Goal: Check status: Check status

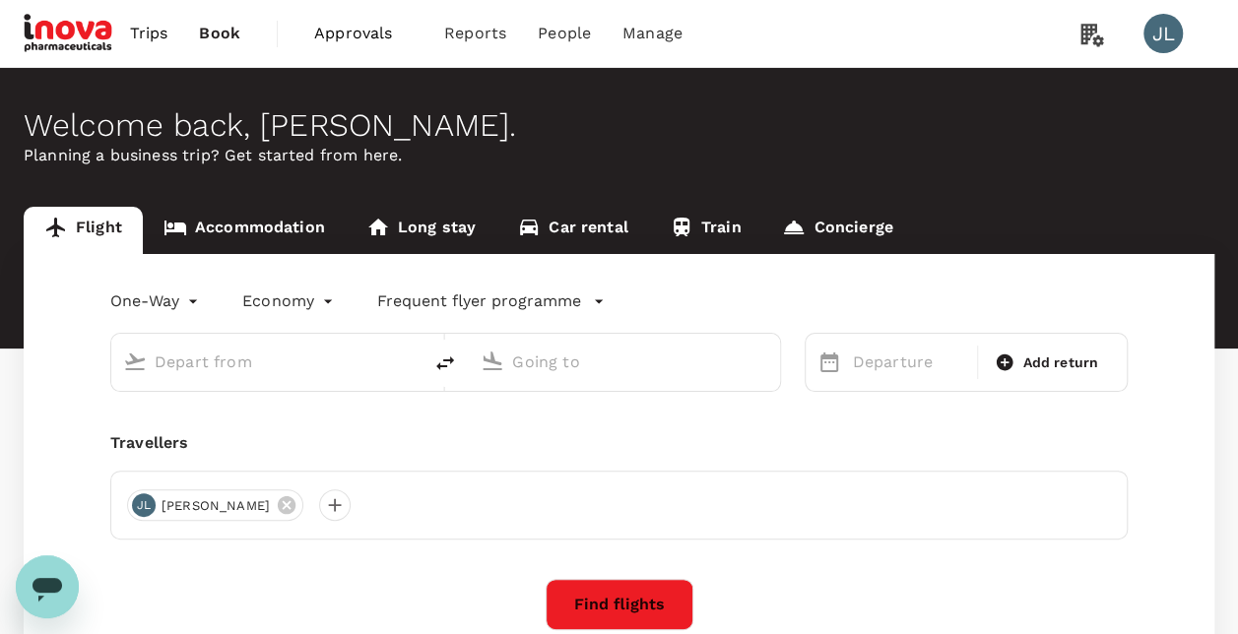
type input "roundtrip"
type input "business"
type input "Melbourne (MEL)"
type input "Suvarnabhumi Intl (BKK)"
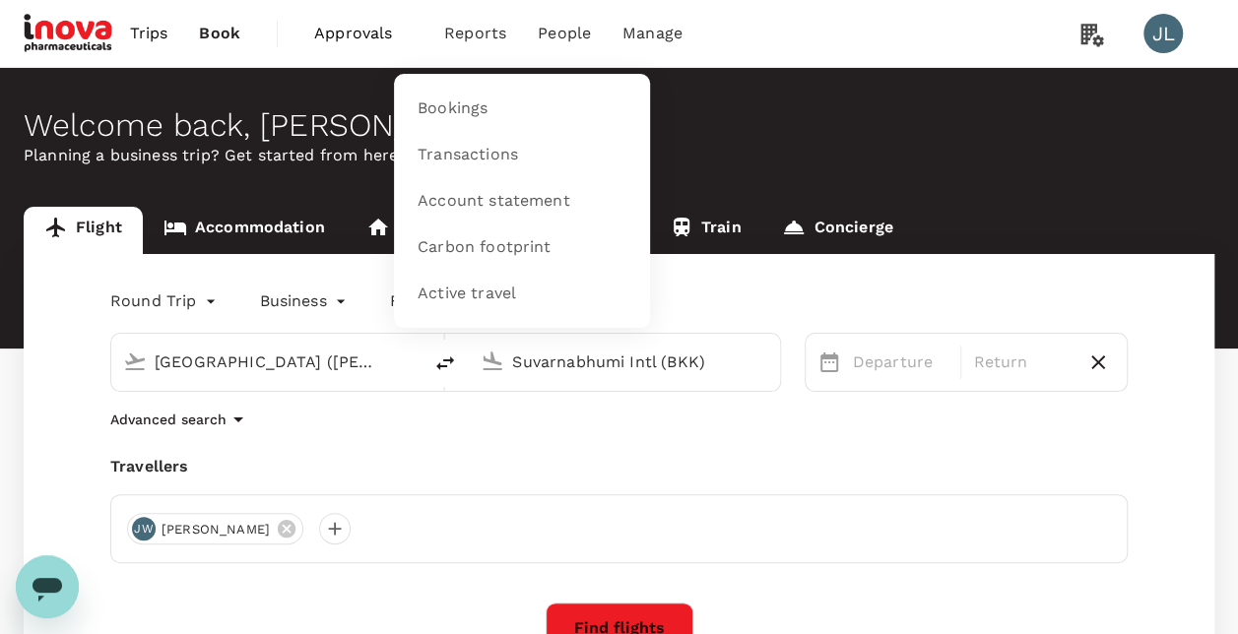
click at [445, 32] on span "Reports" at bounding box center [475, 34] width 62 height 24
click at [455, 151] on span "Transactions" at bounding box center [468, 155] width 100 height 23
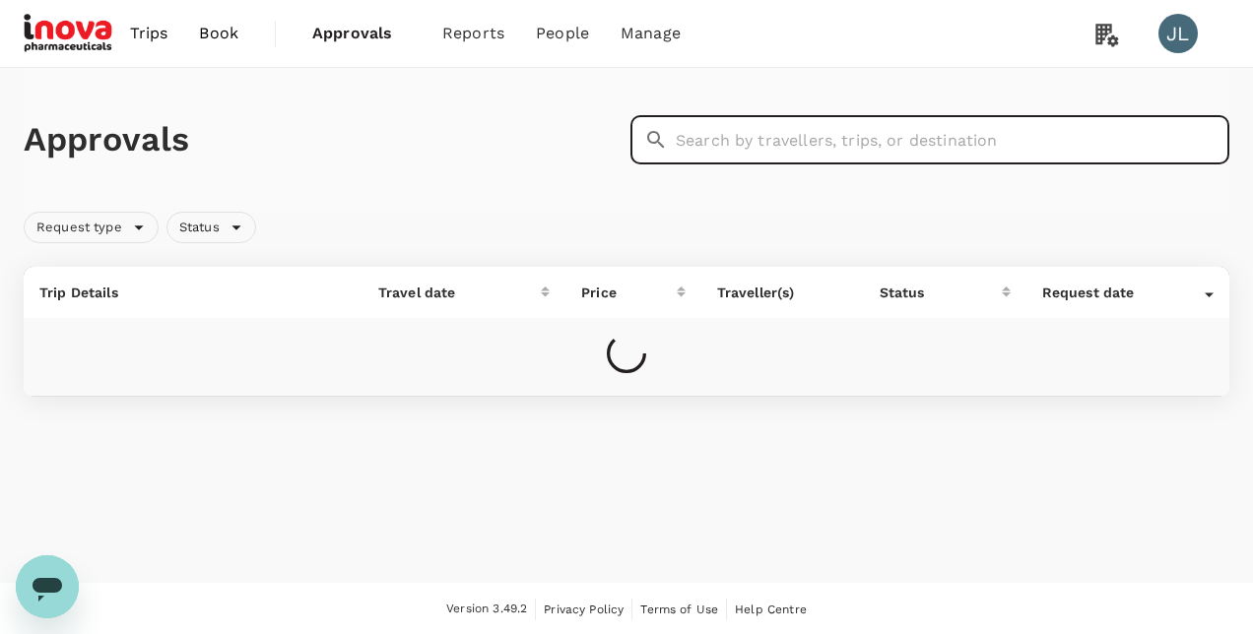
click at [709, 145] on input "text" at bounding box center [953, 139] width 554 height 49
paste input "TT20250716725366"
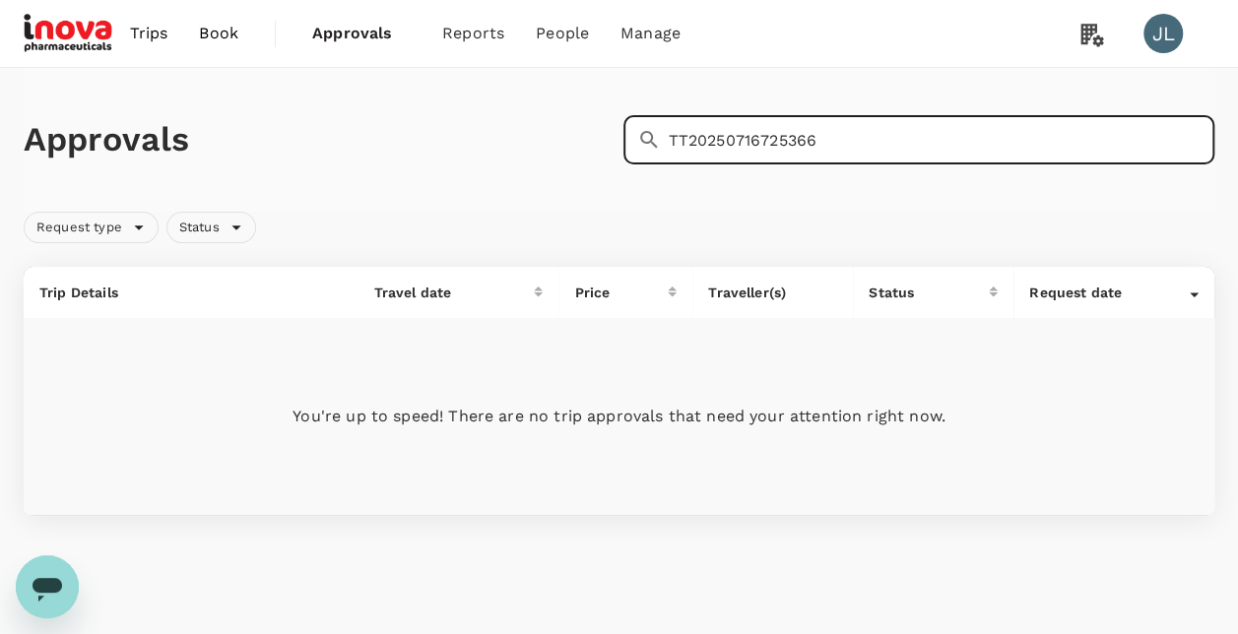
drag, startPoint x: 824, startPoint y: 138, endPoint x: 640, endPoint y: 129, distance: 184.4
click at [646, 130] on div "​ TT20250716725366 ​" at bounding box center [920, 139] width 592 height 49
paste input "A20250715134239"
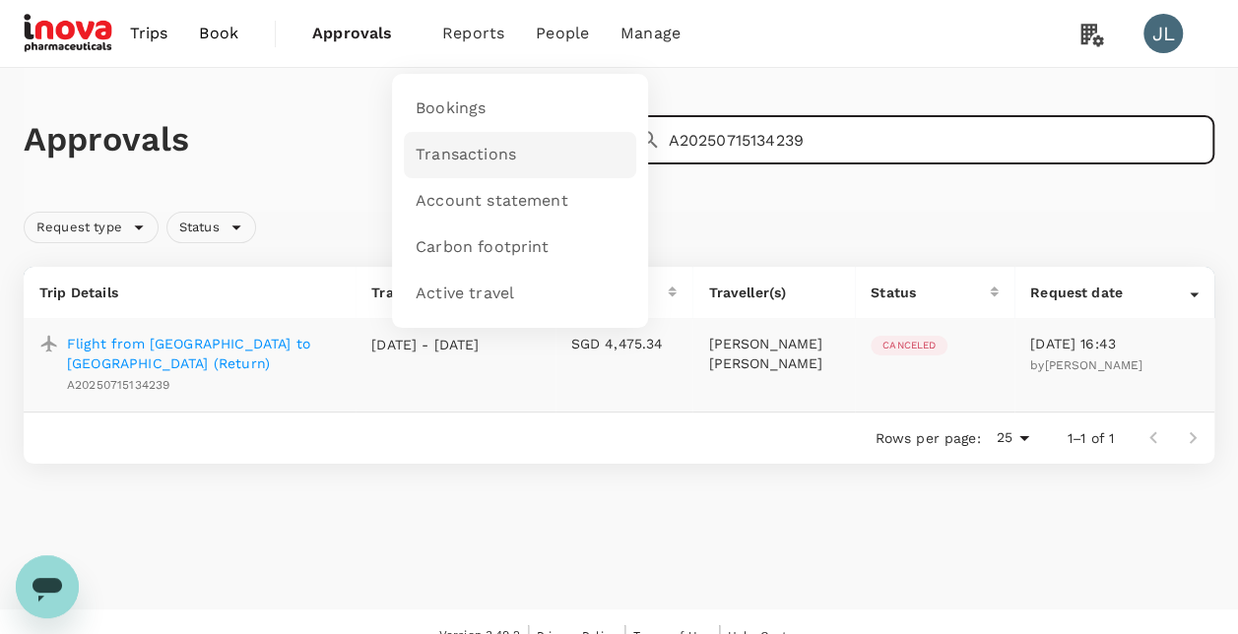
type input "A20250715134239"
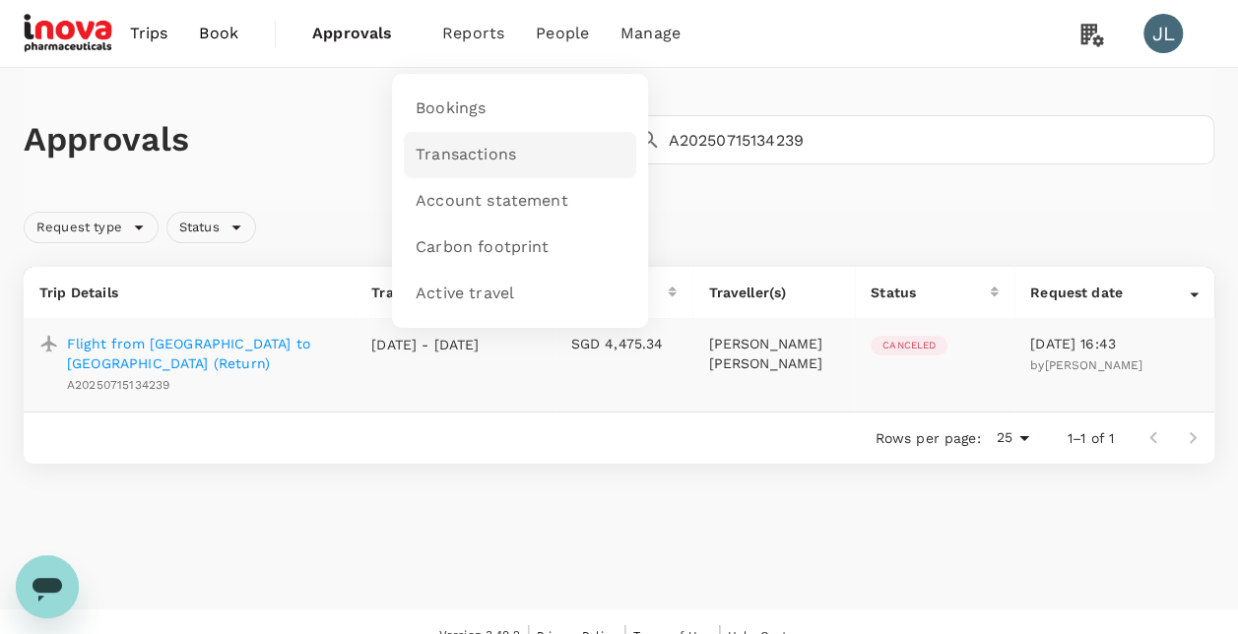
click at [467, 150] on span "Transactions" at bounding box center [466, 155] width 100 height 23
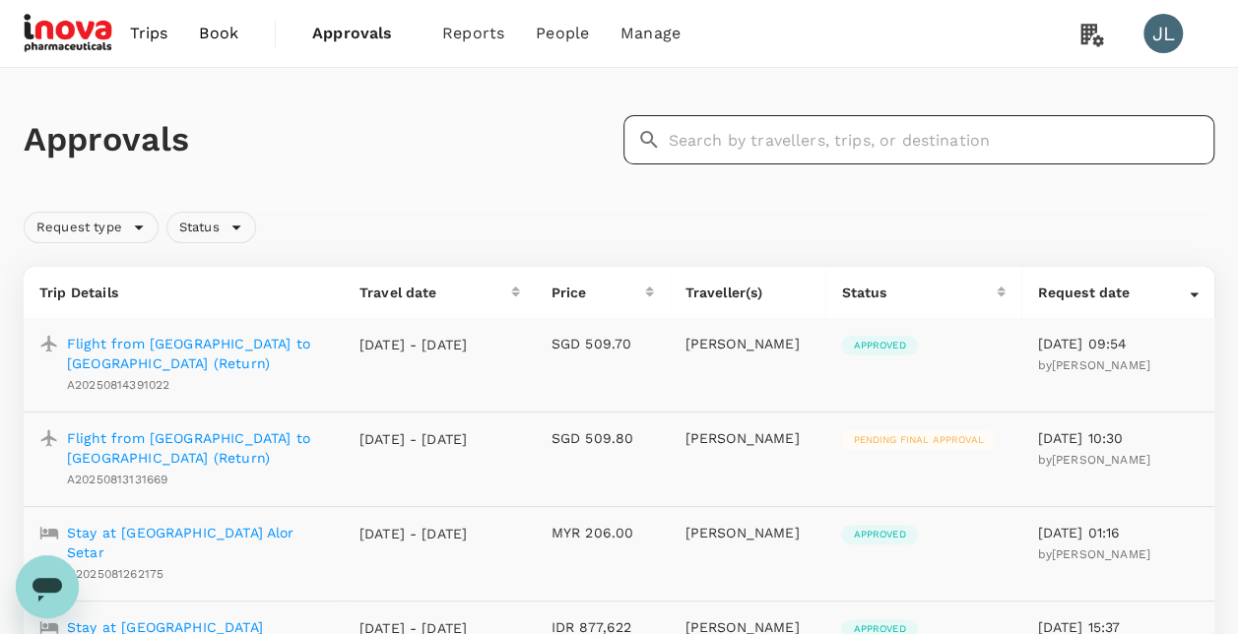
click at [692, 142] on input "text" at bounding box center [942, 139] width 547 height 49
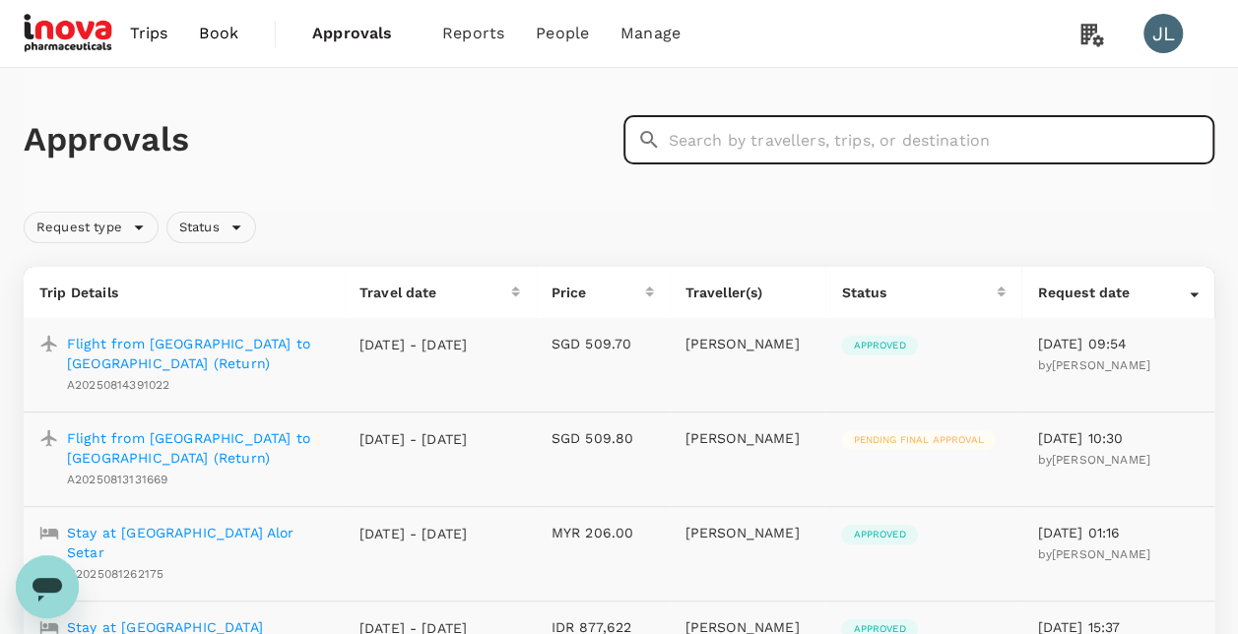
paste input "A20250715134239"
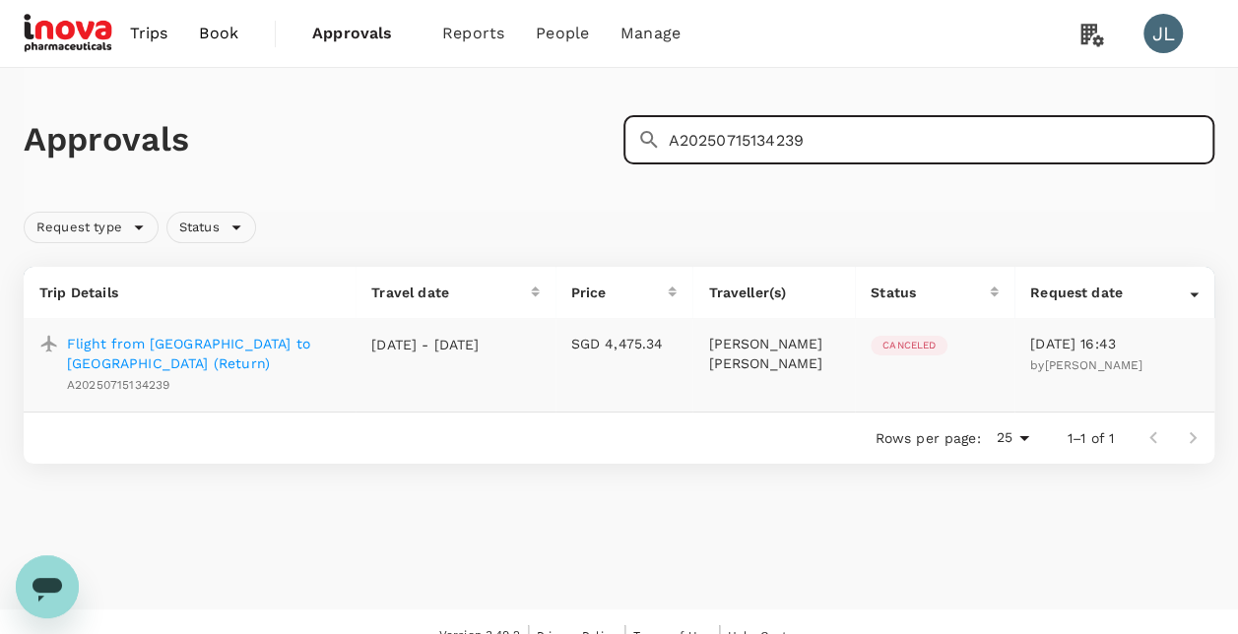
type input "A20250715134239"
